Goal: Task Accomplishment & Management: Complete application form

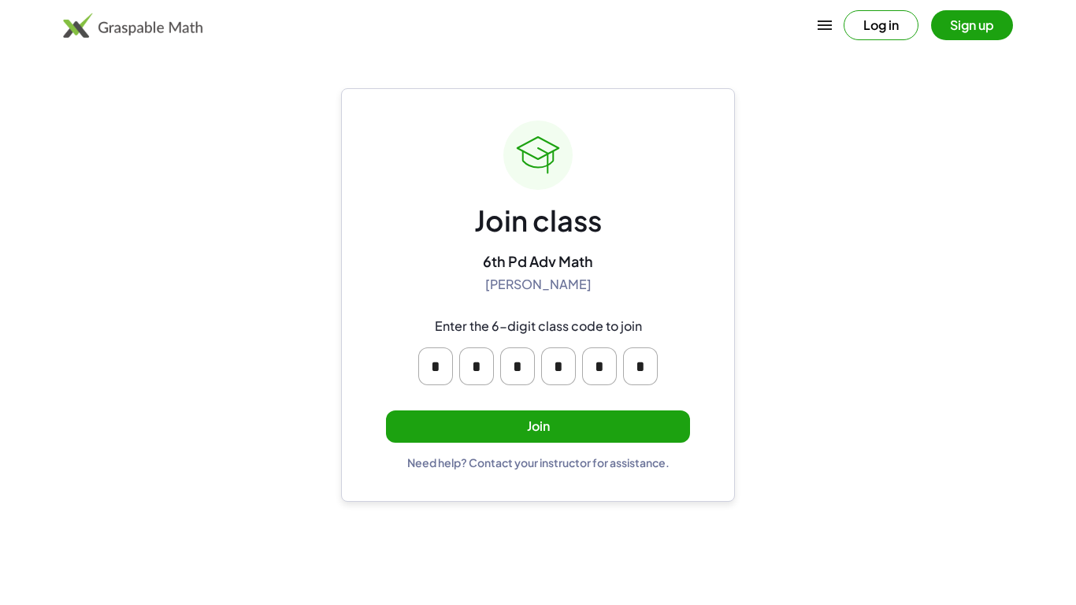
click at [597, 424] on button "Join" at bounding box center [538, 426] width 304 height 32
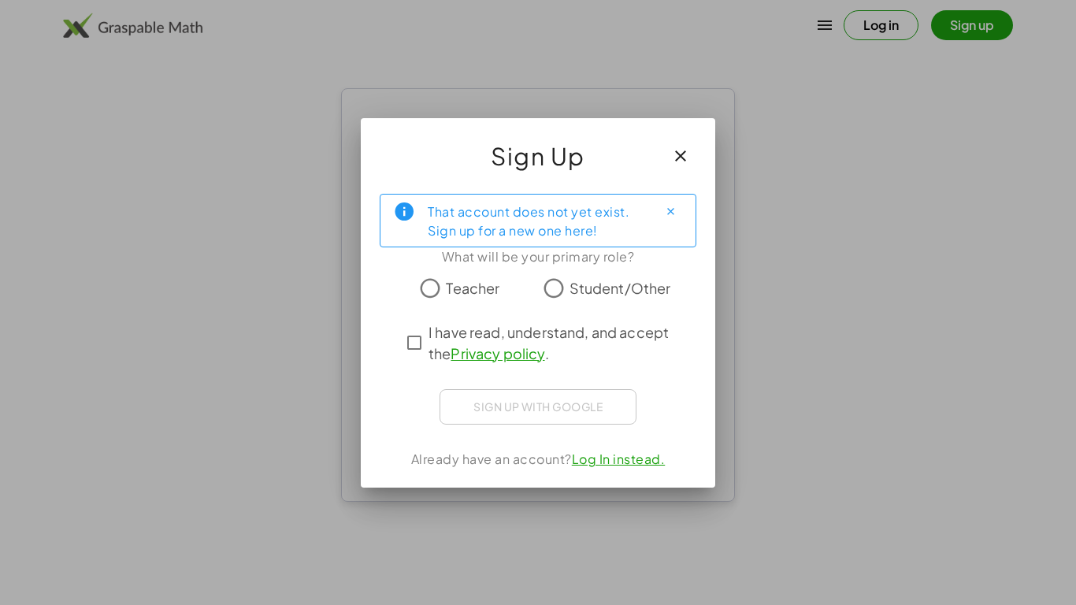
click at [572, 285] on span "Student/Other" at bounding box center [621, 287] width 102 height 21
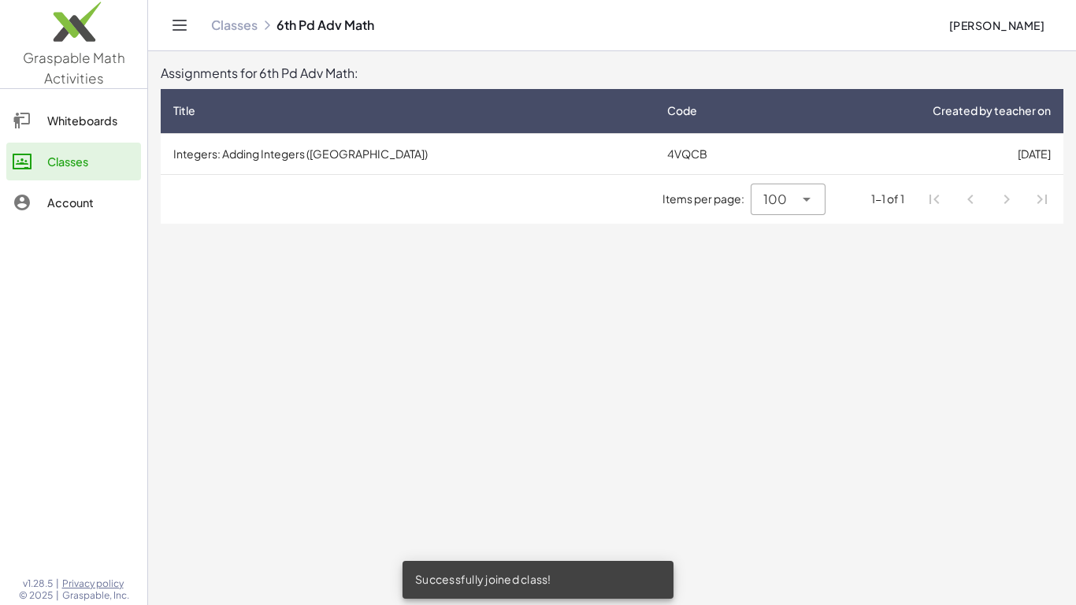
click at [561, 391] on main "Assignments for 6th Pd Adv Math: Title Code Created by teacher on Integers: Add…" at bounding box center [612, 302] width 928 height 605
click at [653, 257] on main "Assignments for 6th Pd Adv Math: Title Code Created by teacher on Integers: Add…" at bounding box center [612, 302] width 928 height 605
